Goal: Check status: Check status

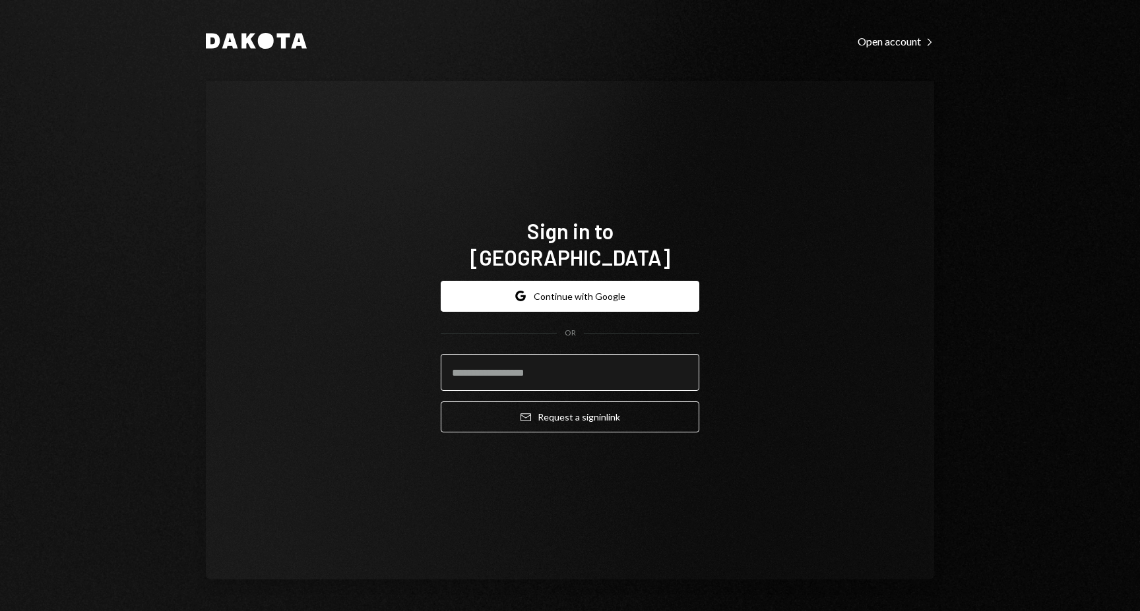
click at [528, 365] on input "email" at bounding box center [570, 372] width 259 height 37
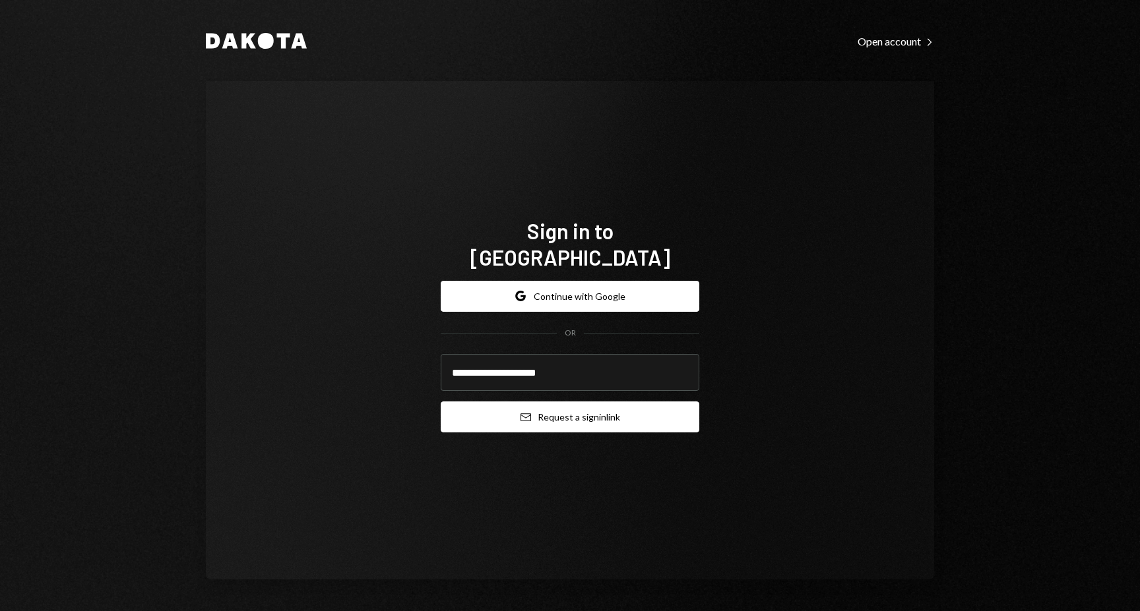
type input "**********"
click at [573, 409] on button "Email Request a sign in link" at bounding box center [570, 417] width 259 height 31
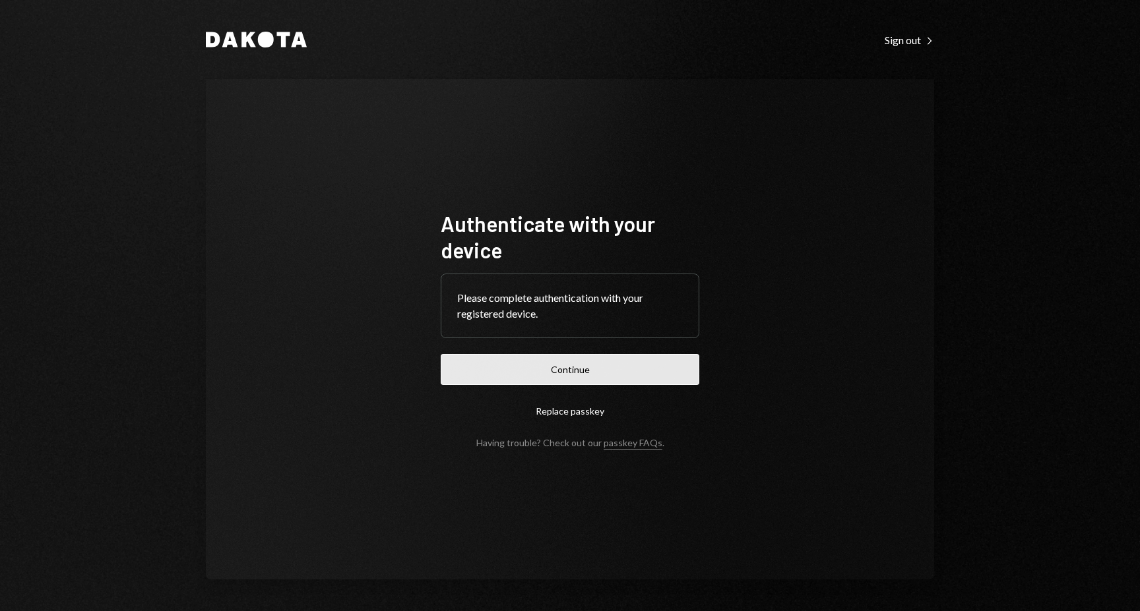
click at [589, 364] on button "Continue" at bounding box center [570, 369] width 259 height 31
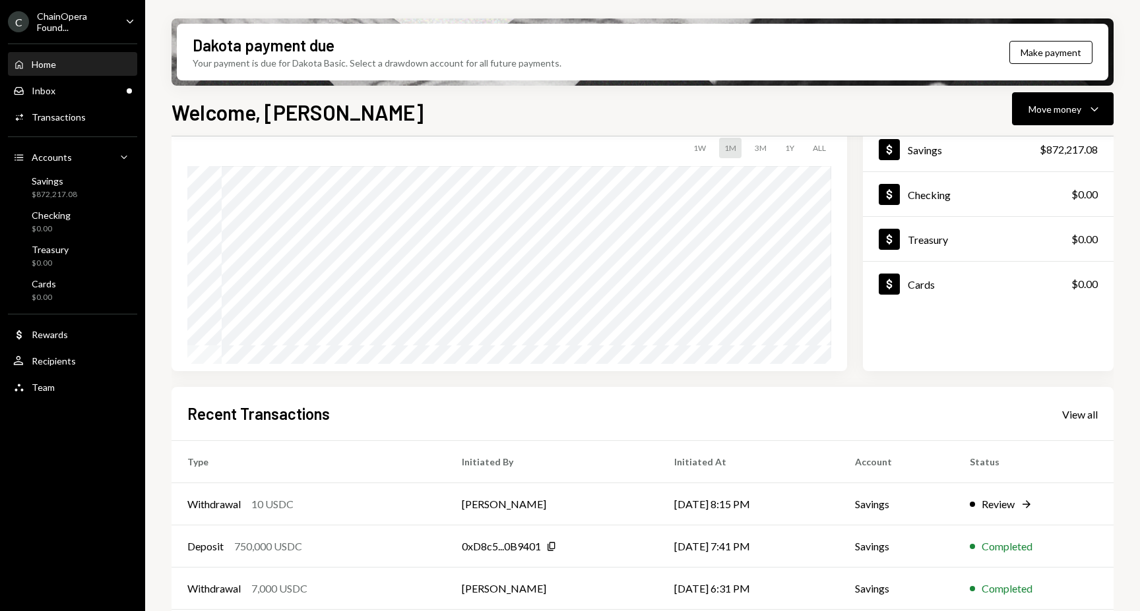
scroll to position [108, 0]
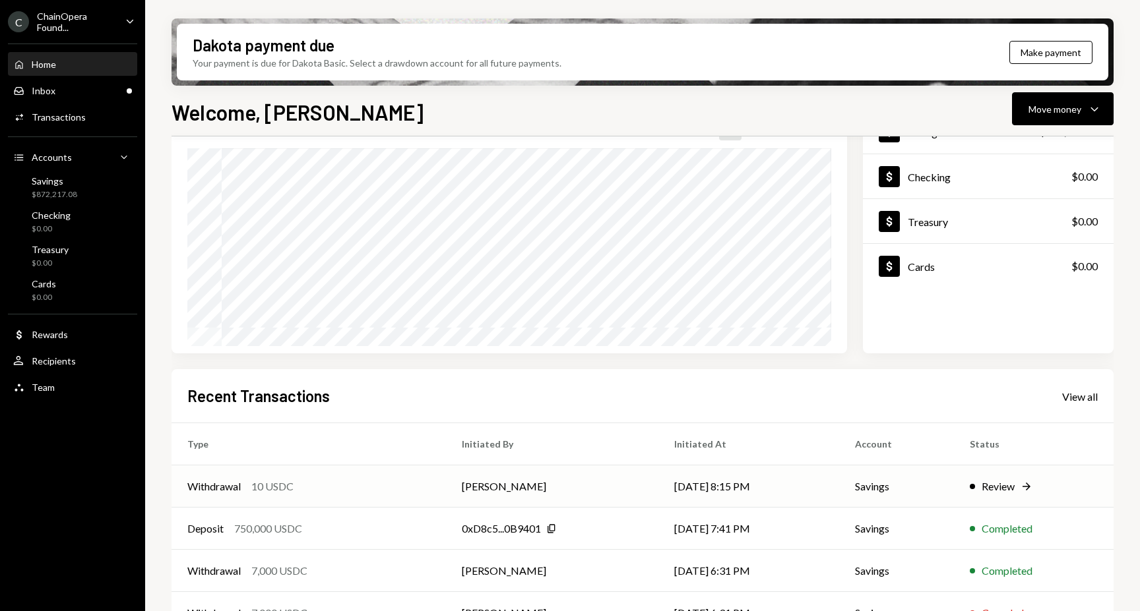
click at [1003, 488] on div "Review" at bounding box center [998, 487] width 33 height 16
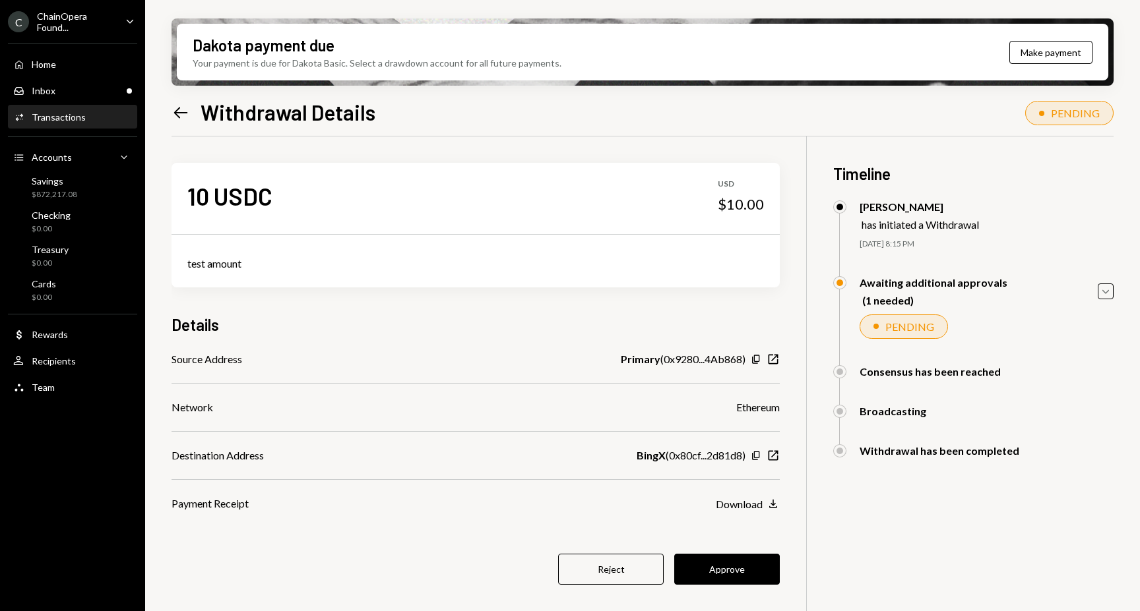
scroll to position [63, 0]
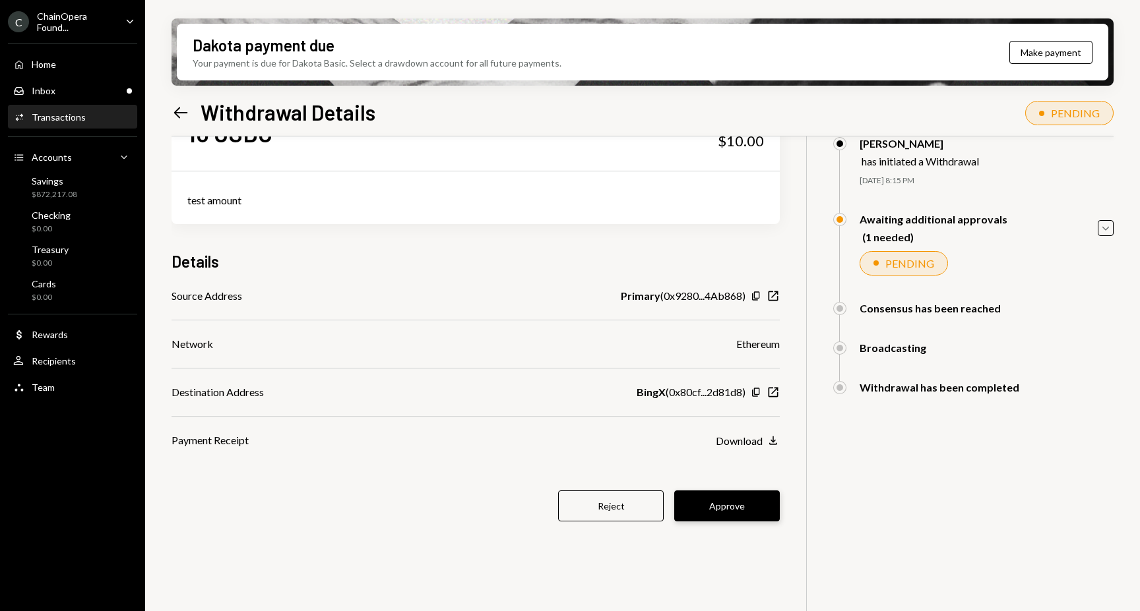
click at [749, 517] on button "Approve" at bounding box center [727, 506] width 106 height 31
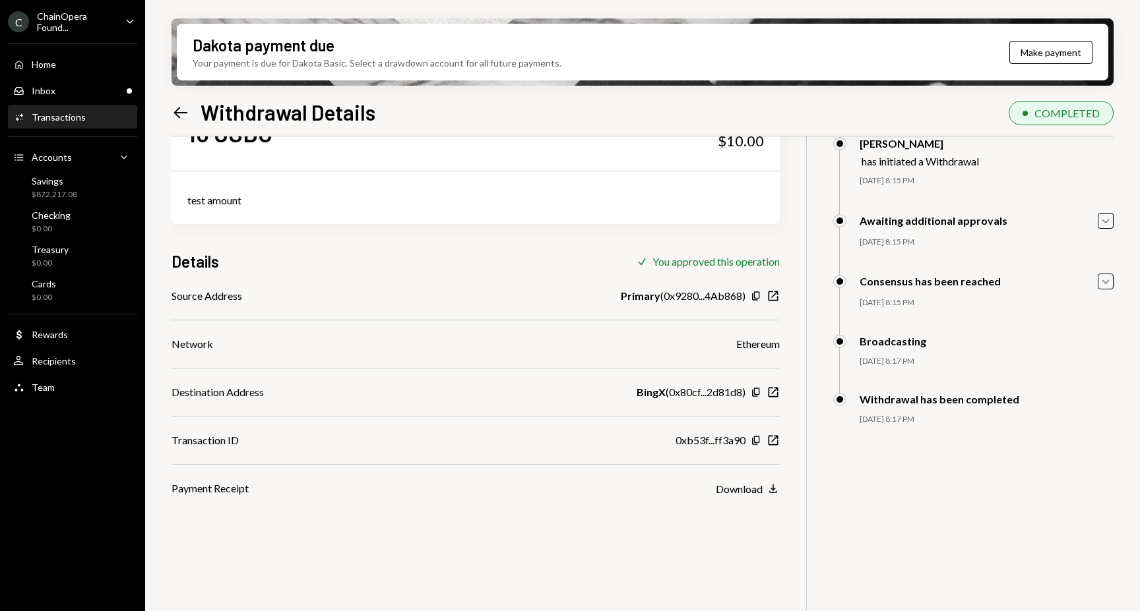
scroll to position [0, 0]
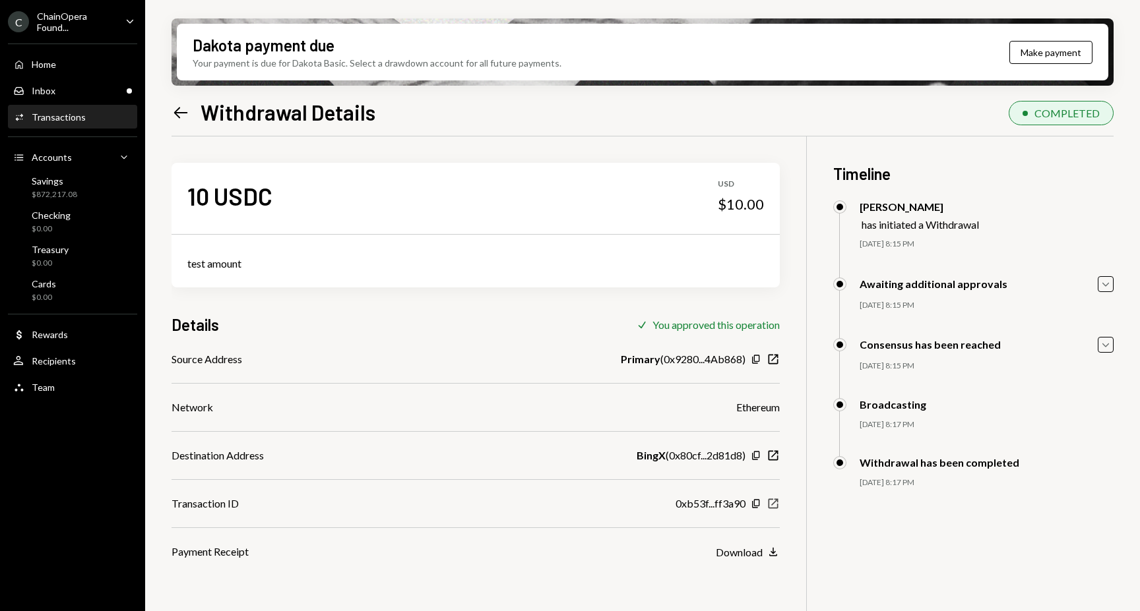
click at [775, 499] on icon "New Window" at bounding box center [772, 503] width 13 height 13
